Goal: Task Accomplishment & Management: Use online tool/utility

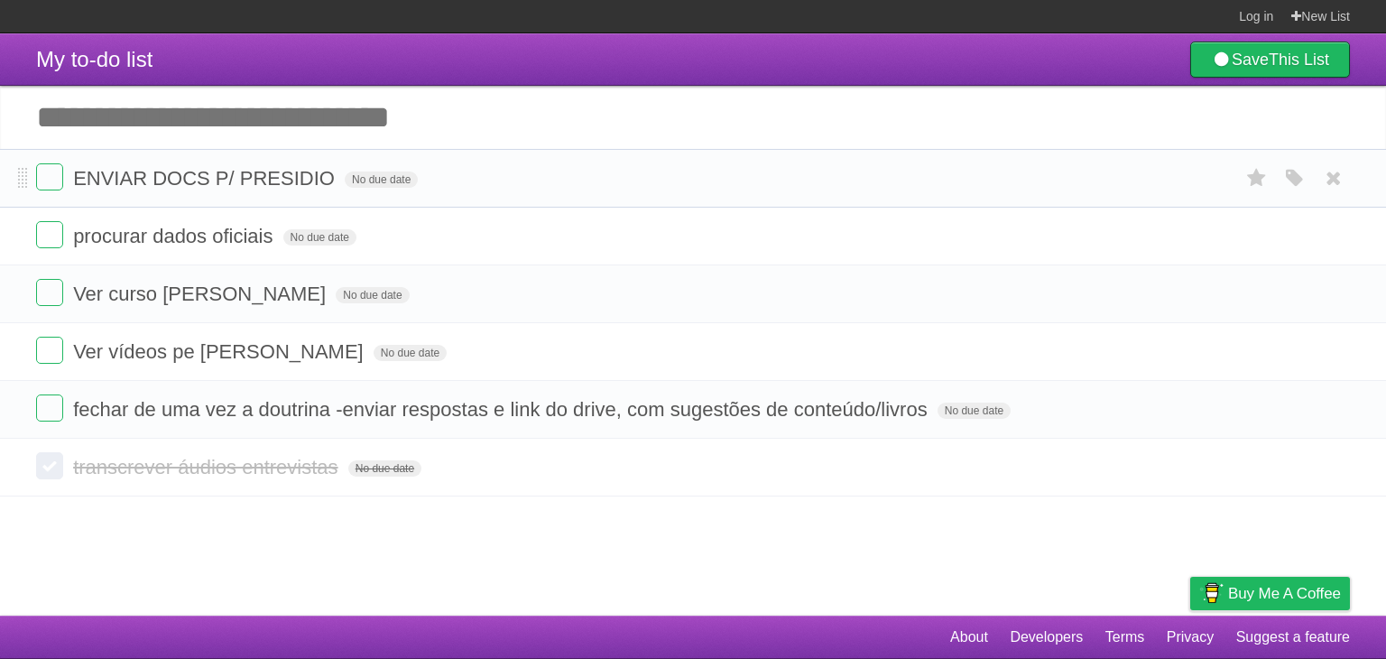
click at [560, 172] on form "ENVIAR DOCS P/ PRESIDIO No due date White Red Blue Green Purple Orange" at bounding box center [693, 178] width 1314 height 30
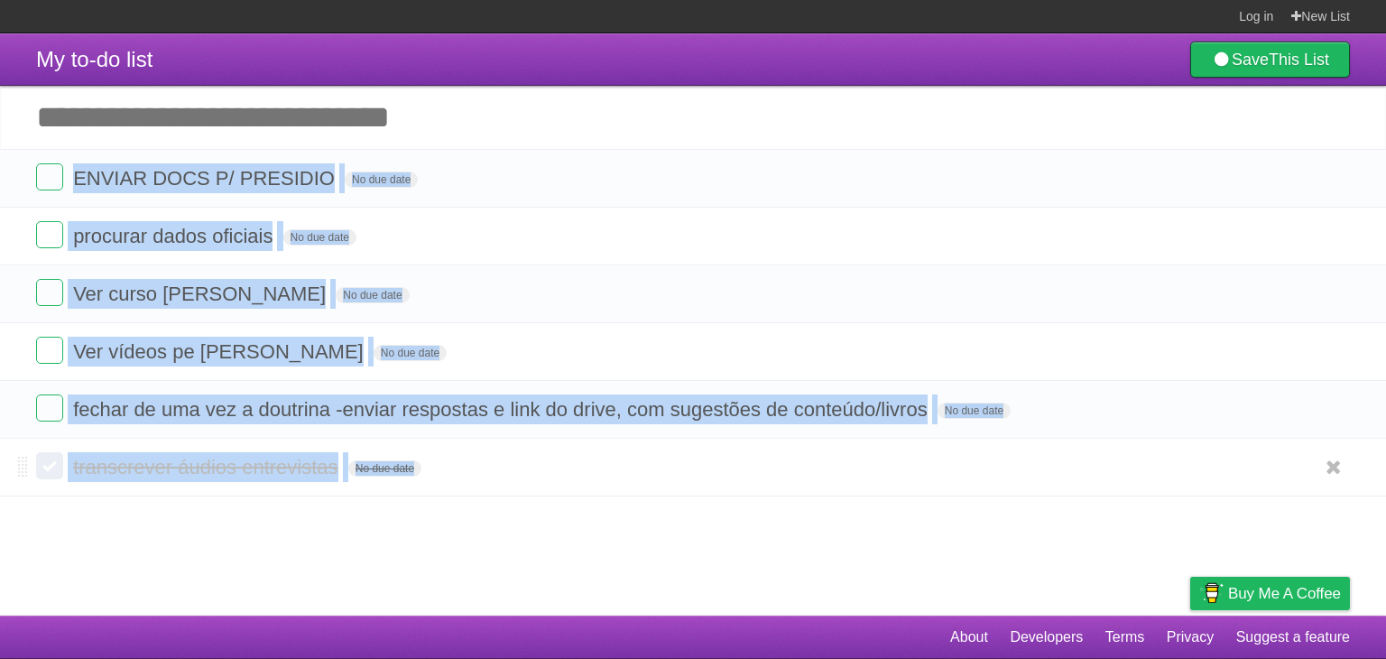
drag, startPoint x: 560, startPoint y: 172, endPoint x: 614, endPoint y: 470, distance: 302.7
click at [614, 470] on section "ENVIAR DOCS P/ PRESIDIO No due date White Red Blue Green Purple Orange procurar…" at bounding box center [693, 322] width 1386 height 347
click at [614, 470] on form "transcrever áudios entrevistas No due date White Red Blue Green Purple Orange" at bounding box center [693, 467] width 1314 height 30
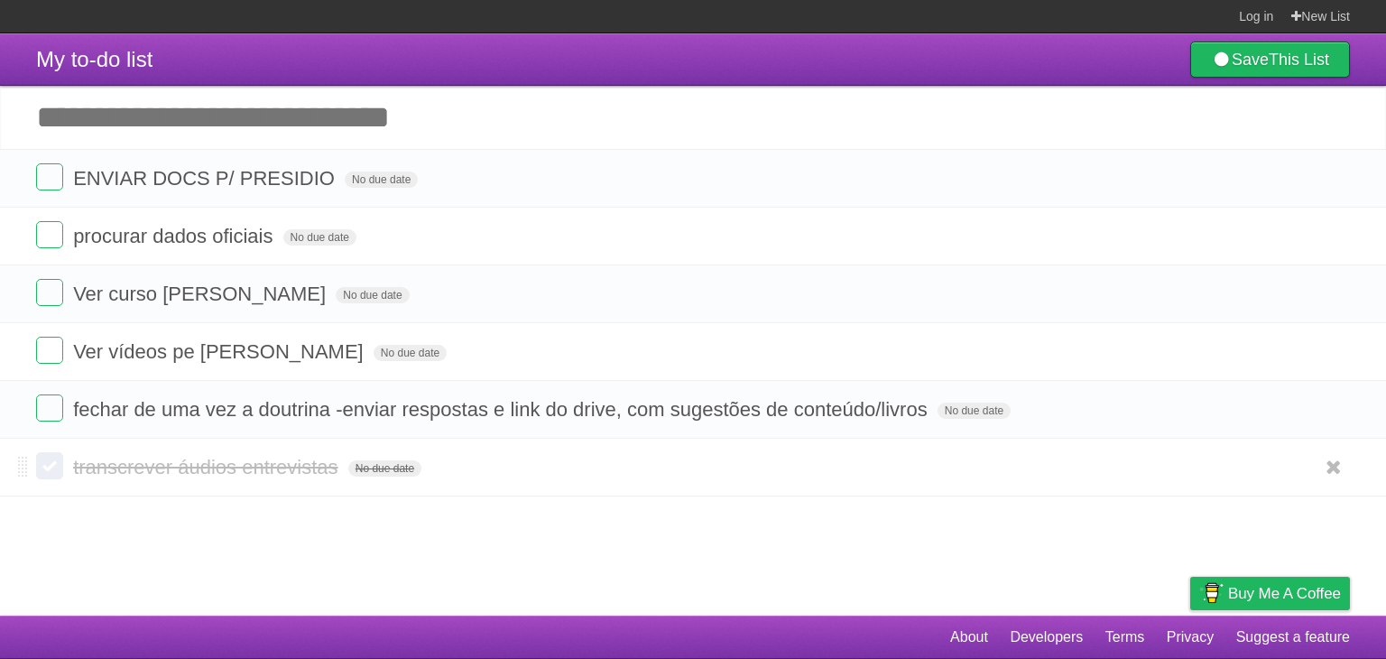
click at [614, 470] on form "transcrever áudios entrevistas No due date White Red Blue Green Purple Orange" at bounding box center [693, 467] width 1314 height 30
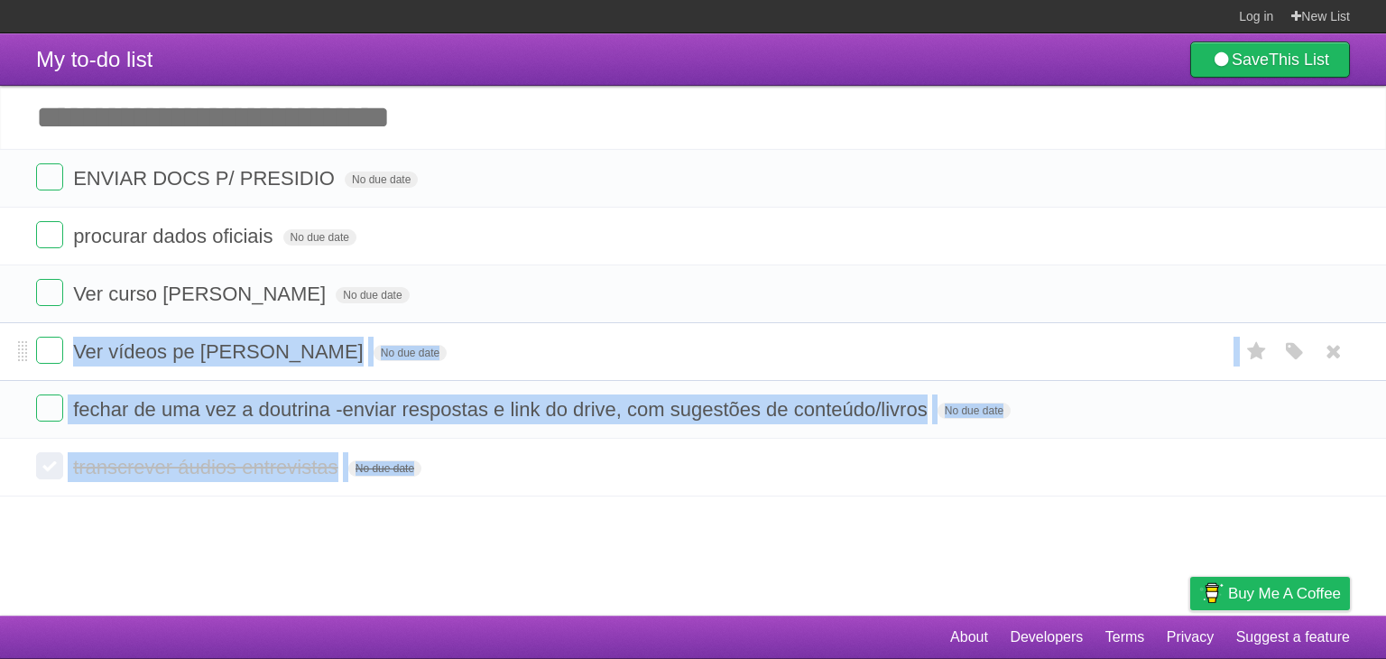
drag, startPoint x: 614, startPoint y: 470, endPoint x: 601, endPoint y: 337, distance: 134.2
click at [601, 337] on section "ENVIAR DOCS P/ PRESIDIO No due date White Red Blue Green Purple Orange procurar…" at bounding box center [693, 322] width 1386 height 347
click at [601, 337] on form "Ver vídeos pe [PERSON_NAME] No due date White Red Blue Green Purple Orange" at bounding box center [693, 352] width 1314 height 30
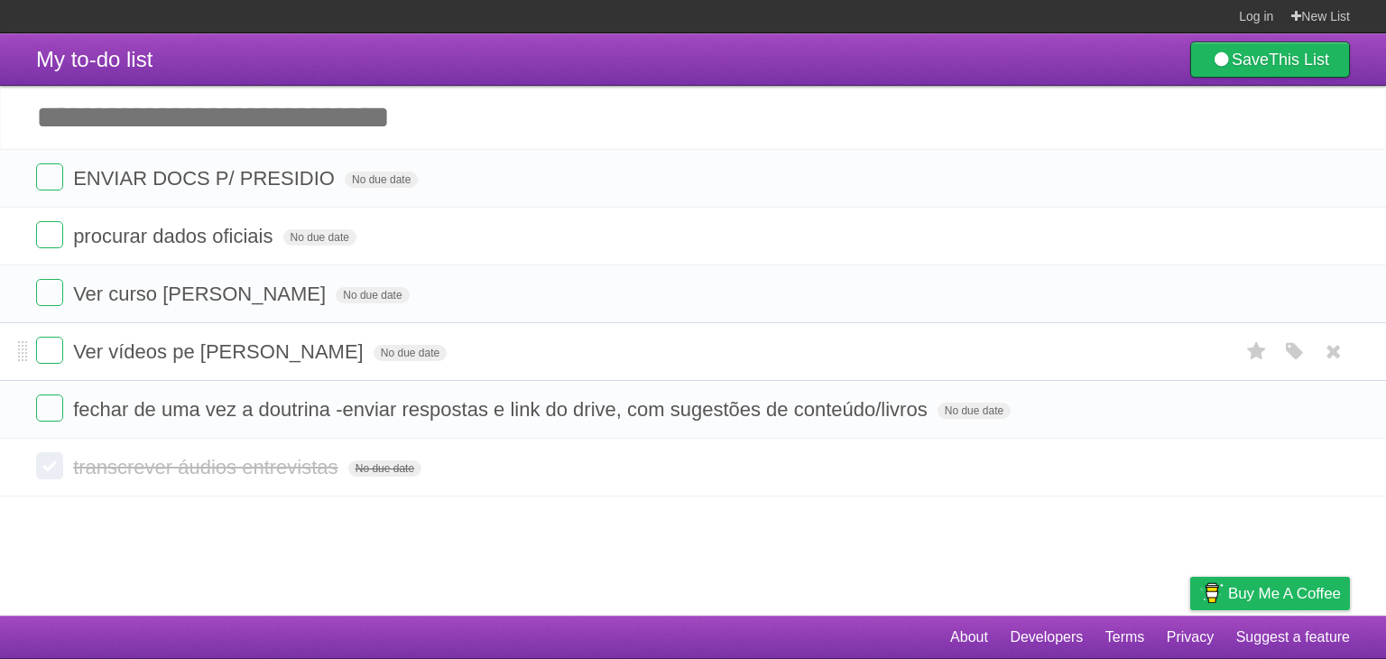
click at [601, 337] on form "Ver vídeos pe [PERSON_NAME] No due date White Red Blue Green Purple Orange" at bounding box center [693, 352] width 1314 height 30
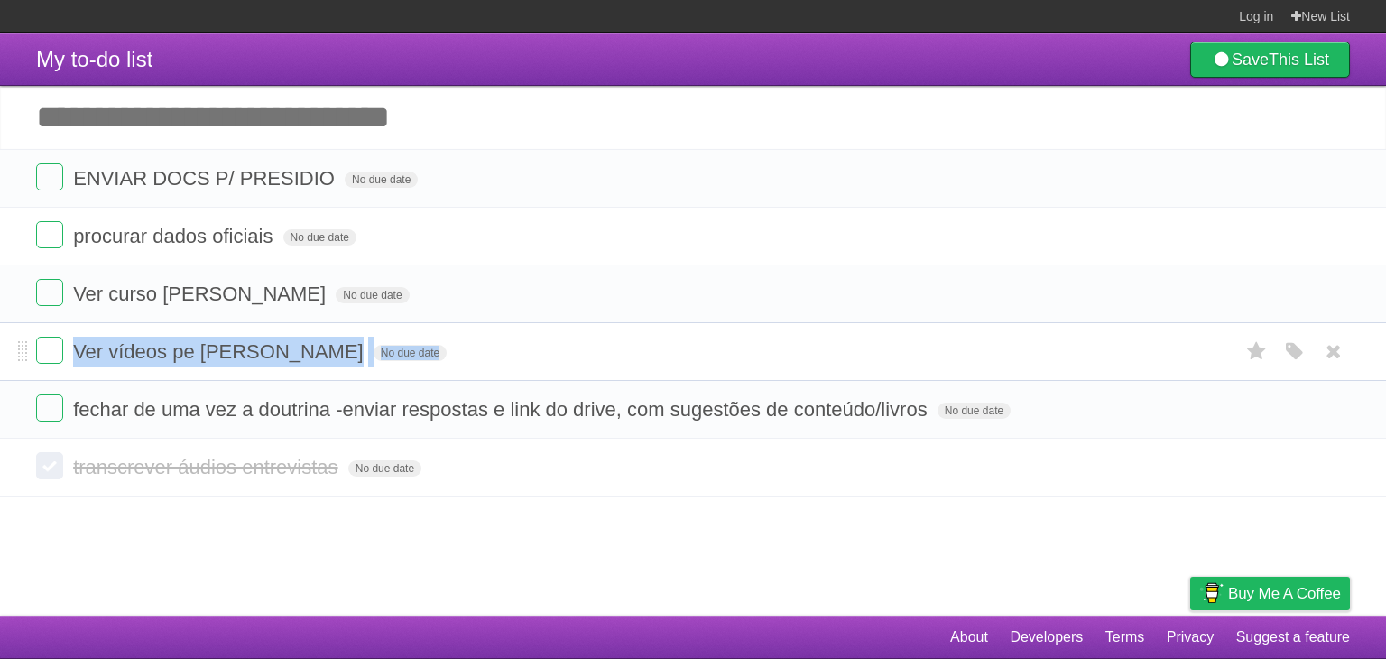
drag, startPoint x: 601, startPoint y: 337, endPoint x: 602, endPoint y: 369, distance: 32.5
click at [602, 369] on li "Ver vídeos pe [PERSON_NAME] No due date White Red Blue Green Purple Orange" at bounding box center [693, 351] width 1386 height 59
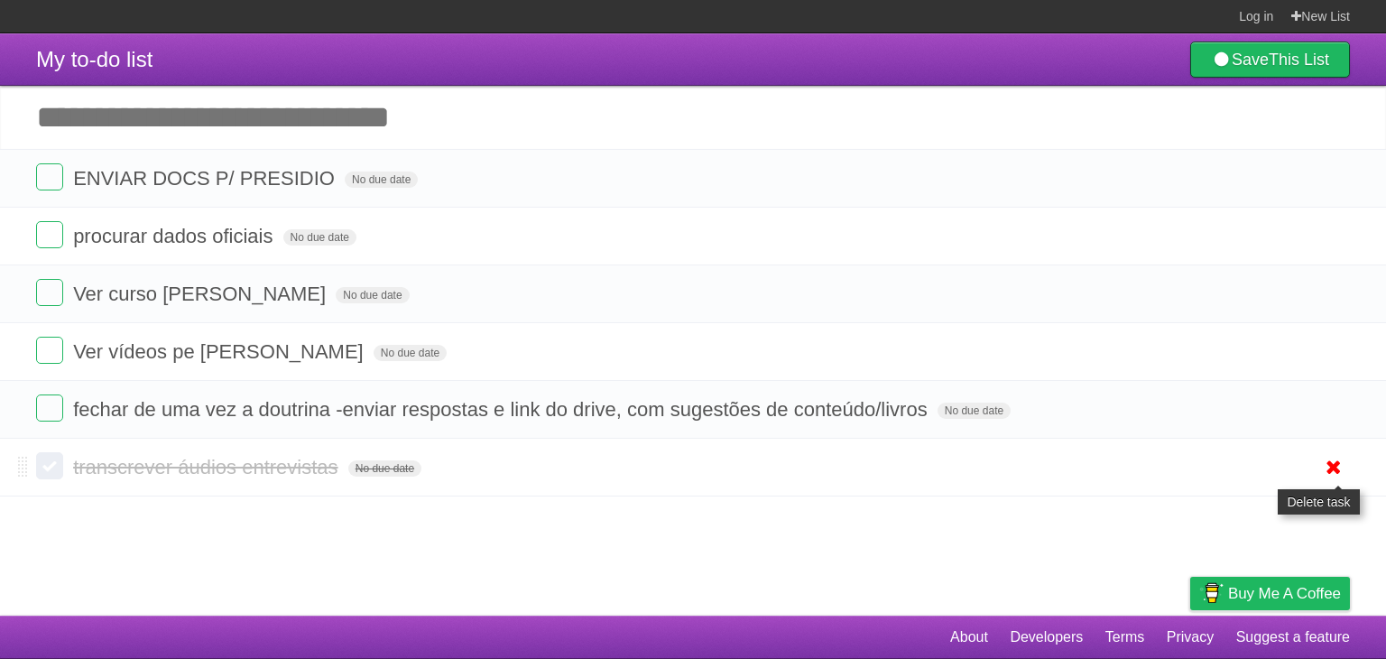
click at [1328, 476] on icon at bounding box center [1333, 467] width 25 height 30
